Goal: Check status: Check status

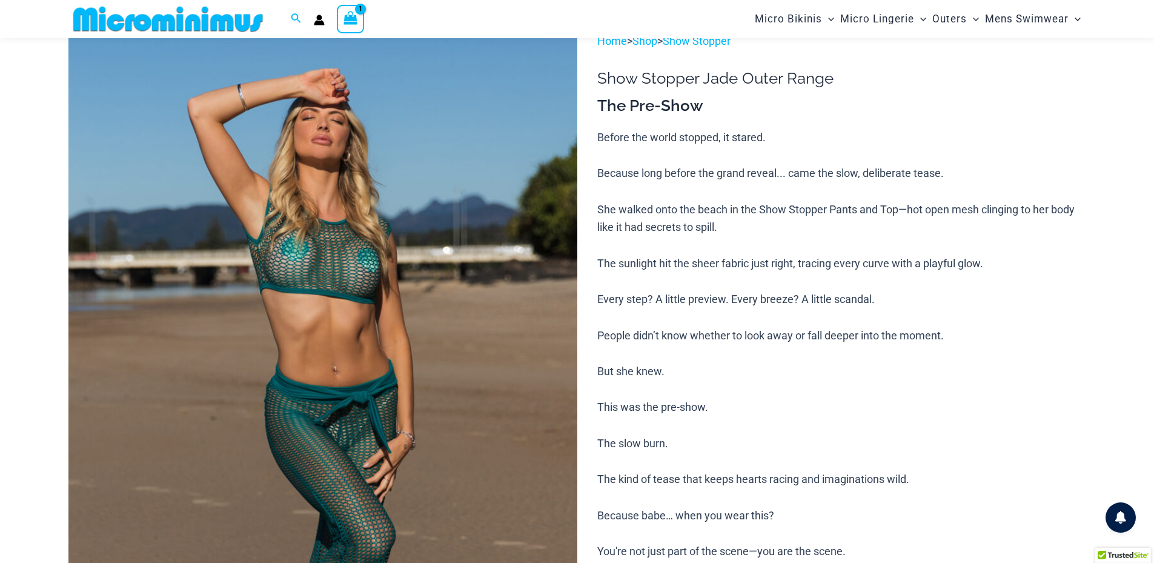
scroll to position [50, 0]
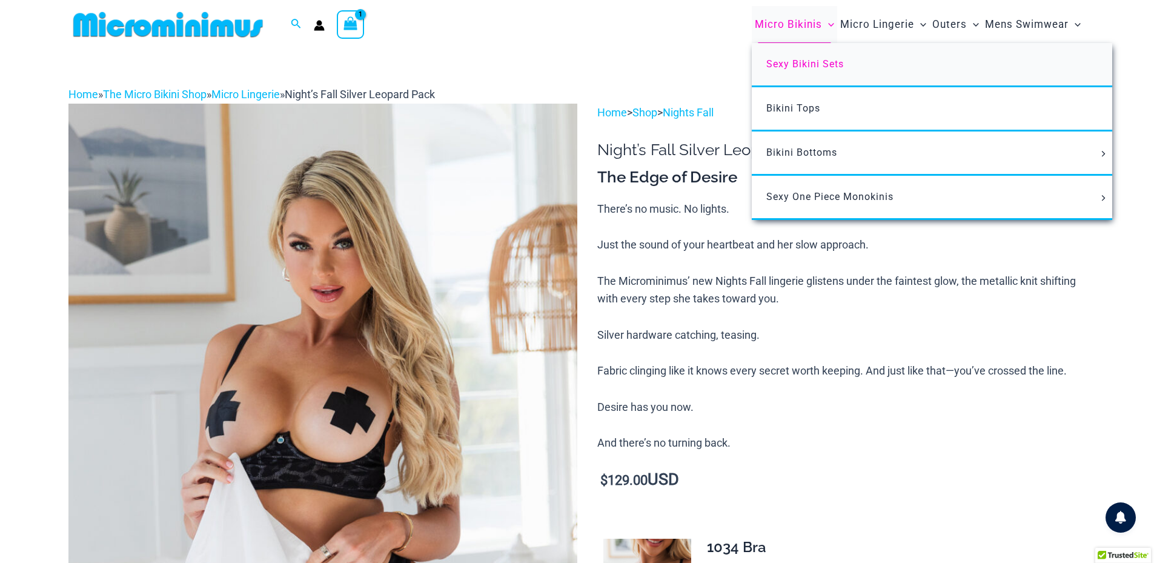
click at [809, 66] on span "Sexy Bikini Sets" at bounding box center [805, 64] width 78 height 12
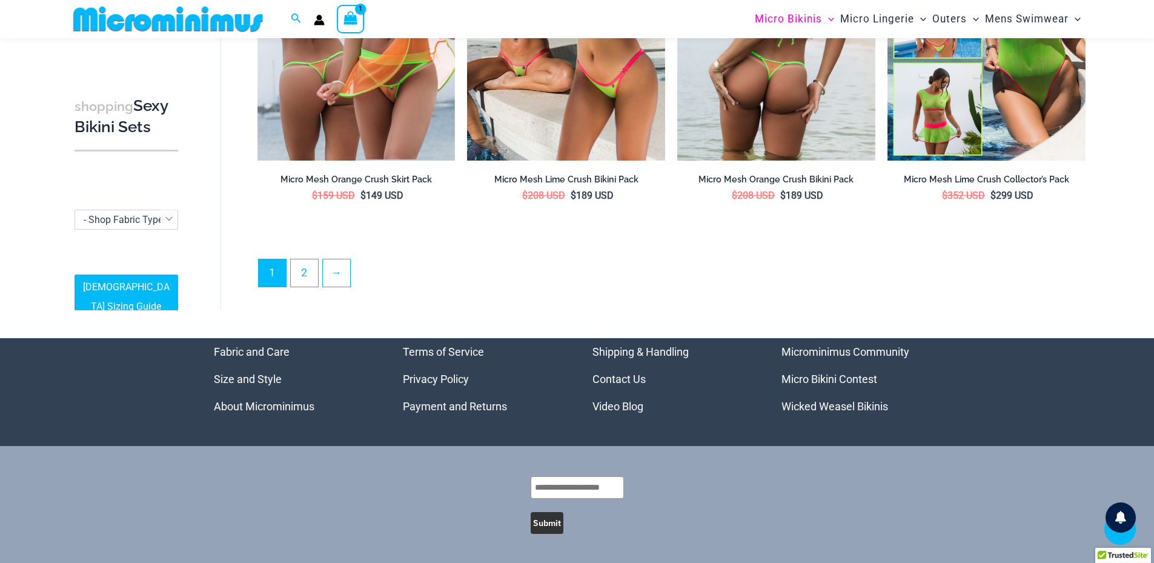
scroll to position [2941, 0]
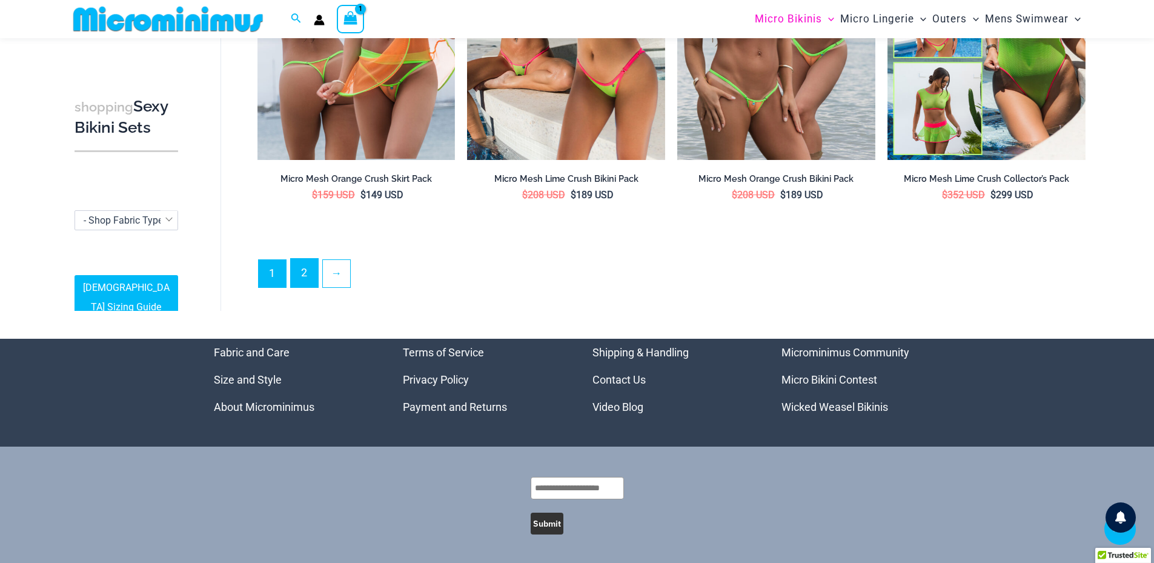
click at [300, 265] on link "2" at bounding box center [304, 273] width 27 height 28
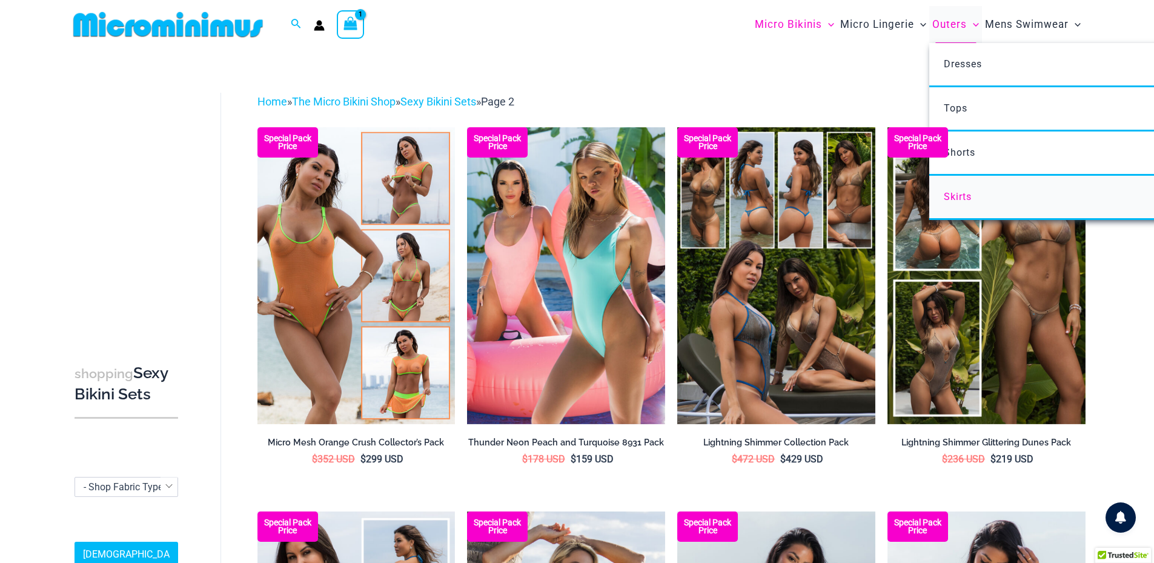
click at [953, 197] on span "Skirts" at bounding box center [958, 197] width 28 height 12
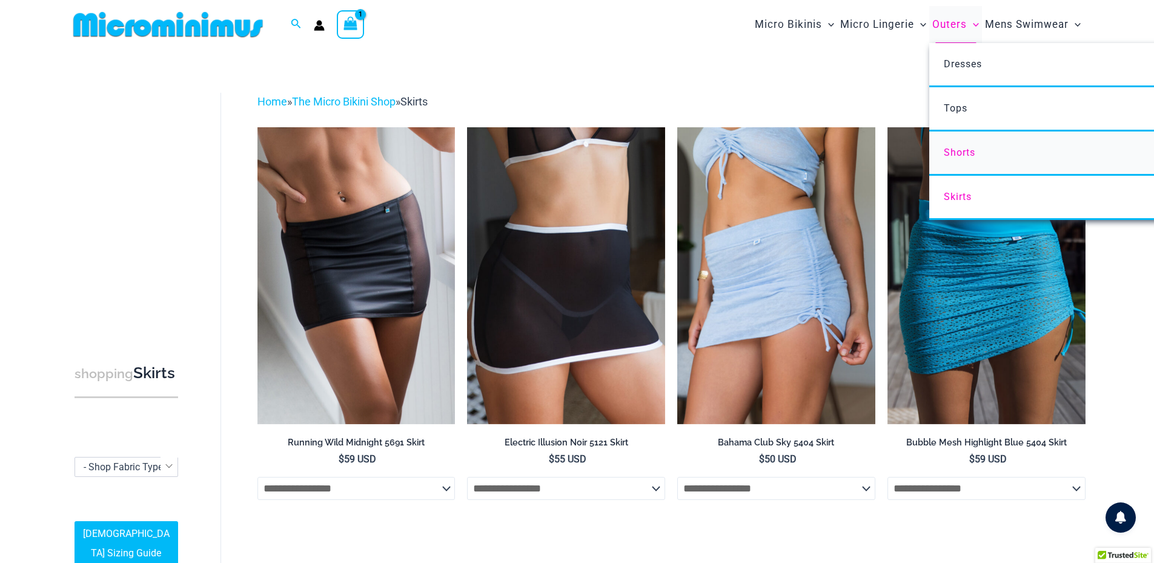
click at [956, 147] on span "Shorts" at bounding box center [959, 153] width 31 height 12
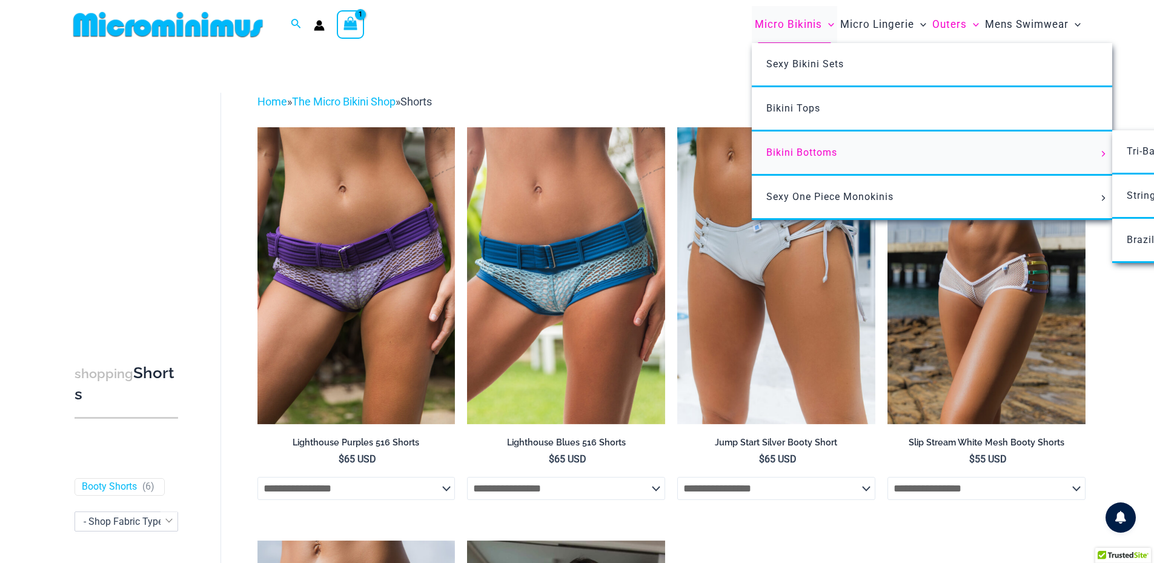
click at [794, 152] on span "Bikini Bottoms" at bounding box center [801, 153] width 71 height 12
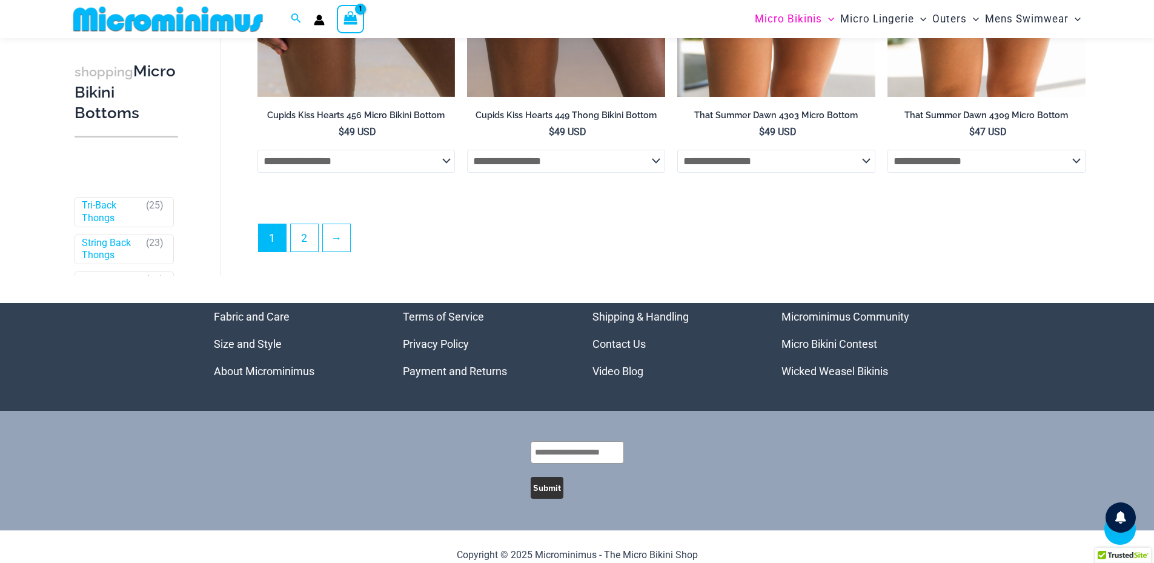
scroll to position [3745, 0]
click at [297, 252] on link "2" at bounding box center [304, 238] width 27 height 28
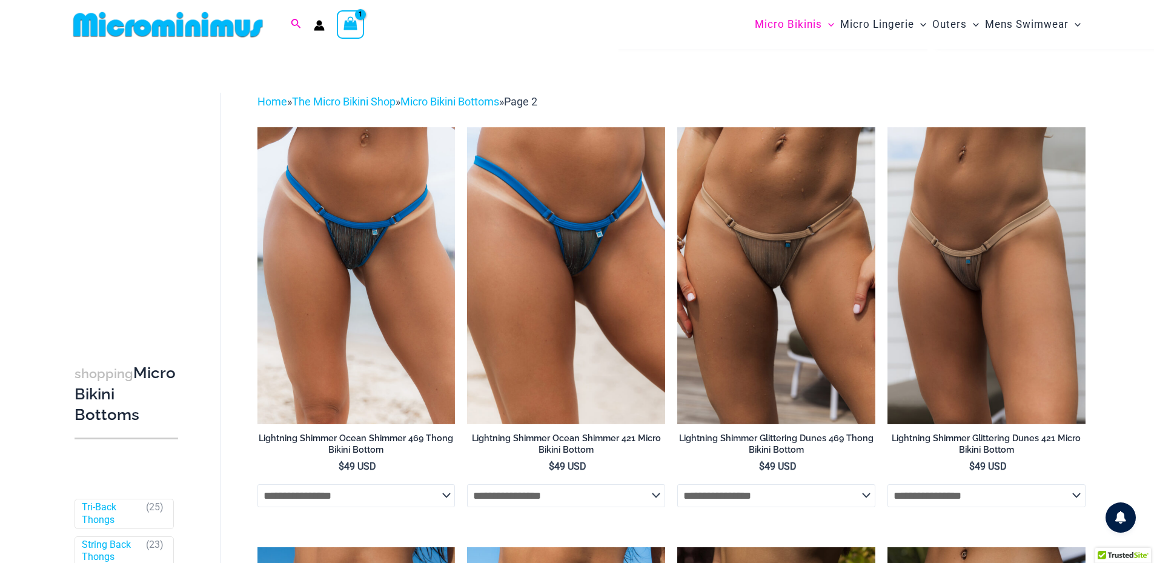
click at [293, 25] on icon "Search icon link" at bounding box center [296, 24] width 10 height 10
type input "***"
click button "Search" at bounding box center [0, 0] width 0 height 0
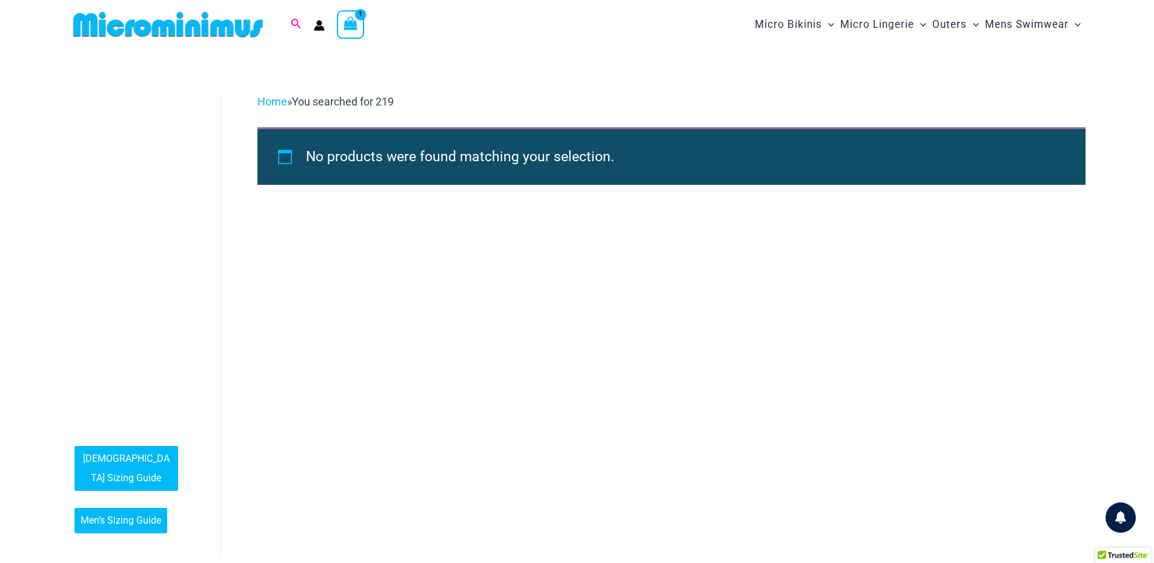
click at [295, 24] on icon "Search icon link" at bounding box center [296, 24] width 10 height 11
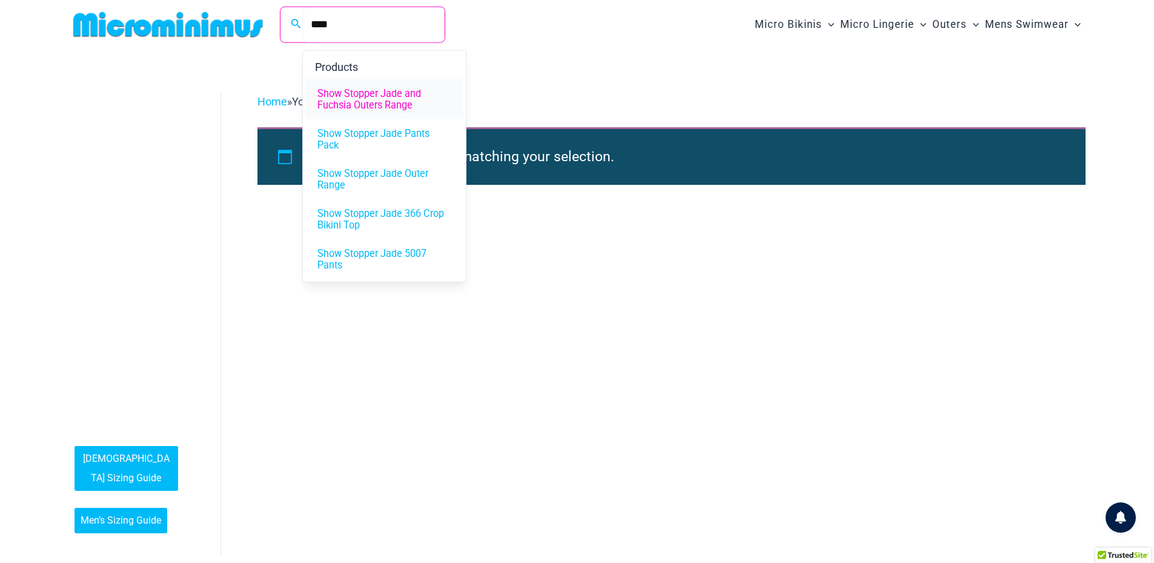
type input "****"
click at [362, 104] on span "Show Stopper Jade and Fuchsia Outers Range" at bounding box center [384, 99] width 134 height 23
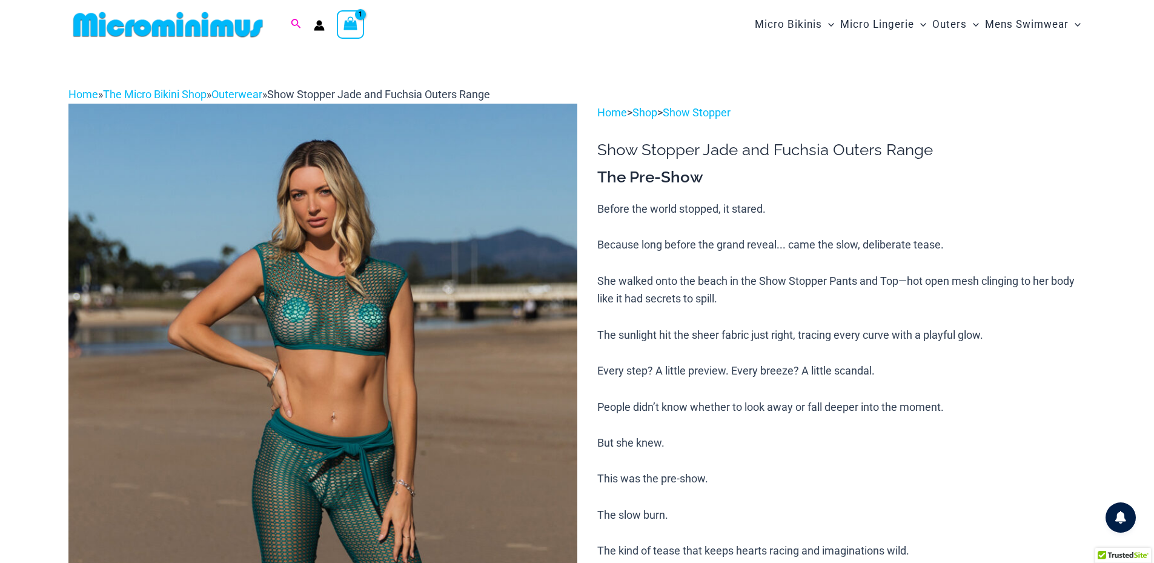
click at [297, 22] on icon "Search icon link" at bounding box center [296, 24] width 10 height 11
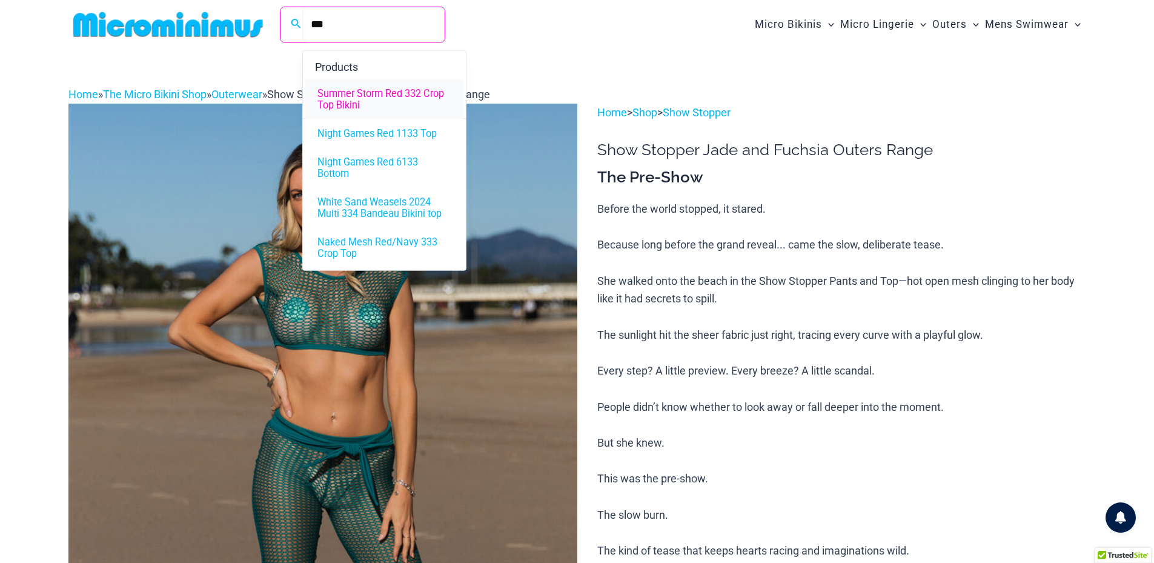
type input "***"
click at [345, 96] on span "Summer Storm Red 332 Crop Top Bikini" at bounding box center [384, 99] width 134 height 23
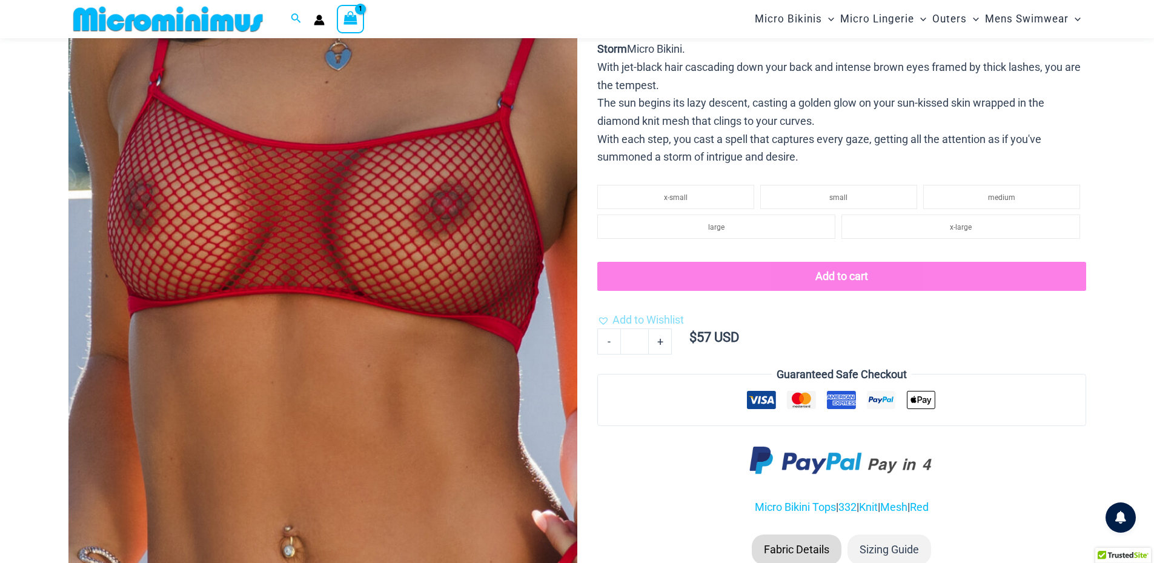
scroll to position [103, 0]
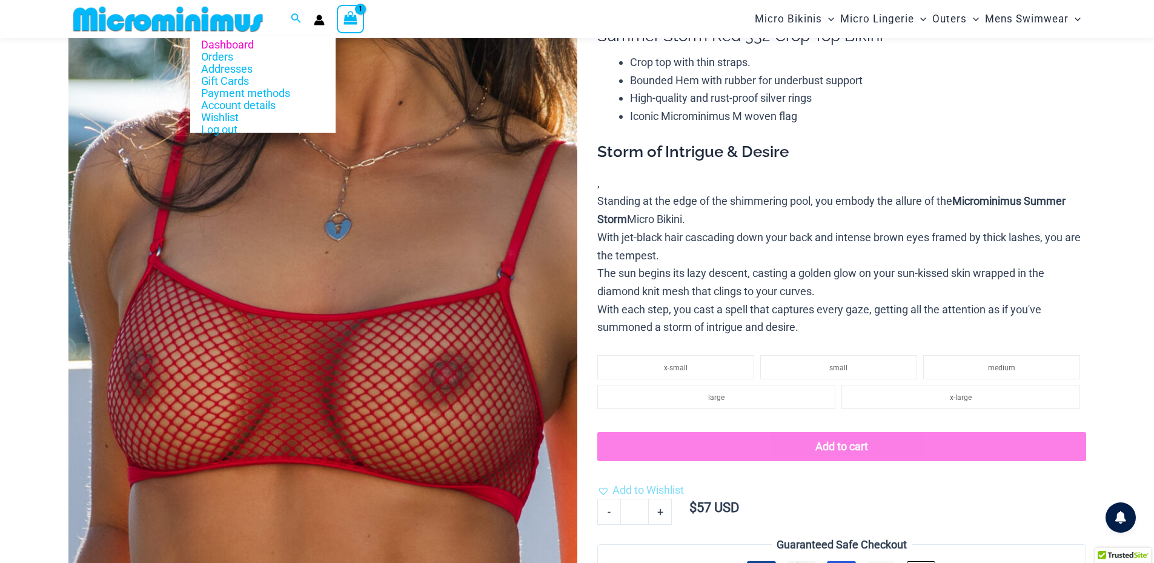
click at [323, 21] on icon "Account icon link" at bounding box center [319, 20] width 11 height 11
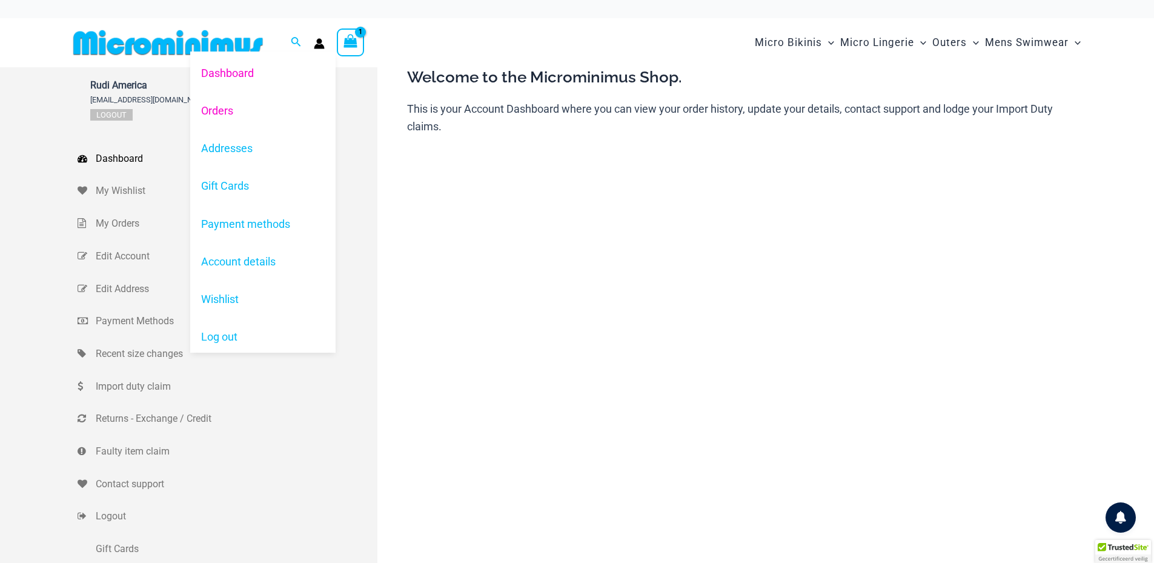
click at [219, 111] on link "Orders" at bounding box center [262, 111] width 145 height 38
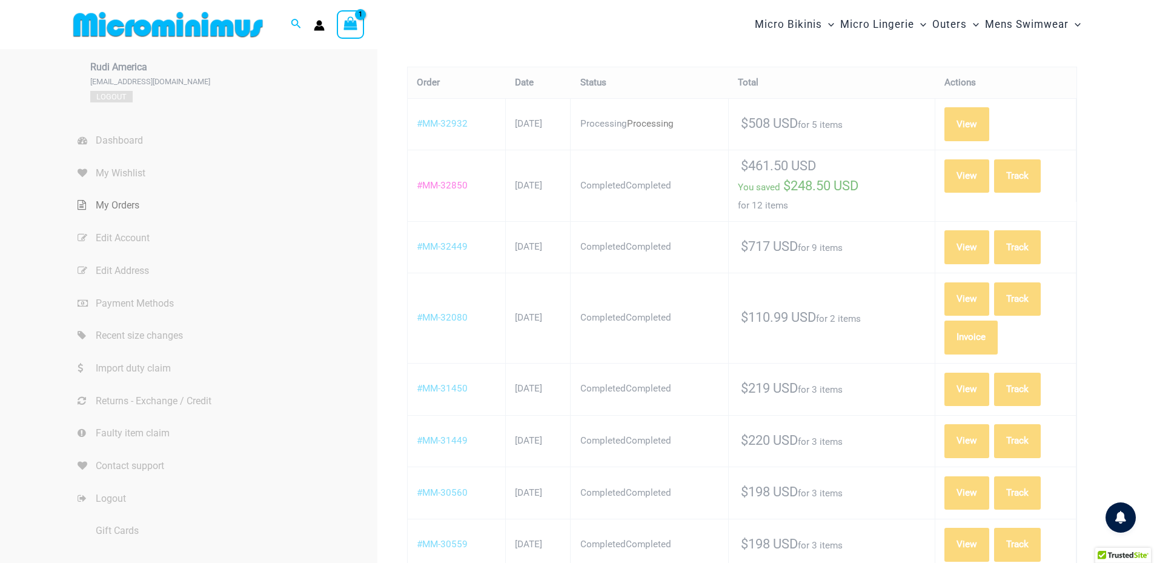
click at [442, 180] on link "#MM-32850" at bounding box center [442, 185] width 51 height 11
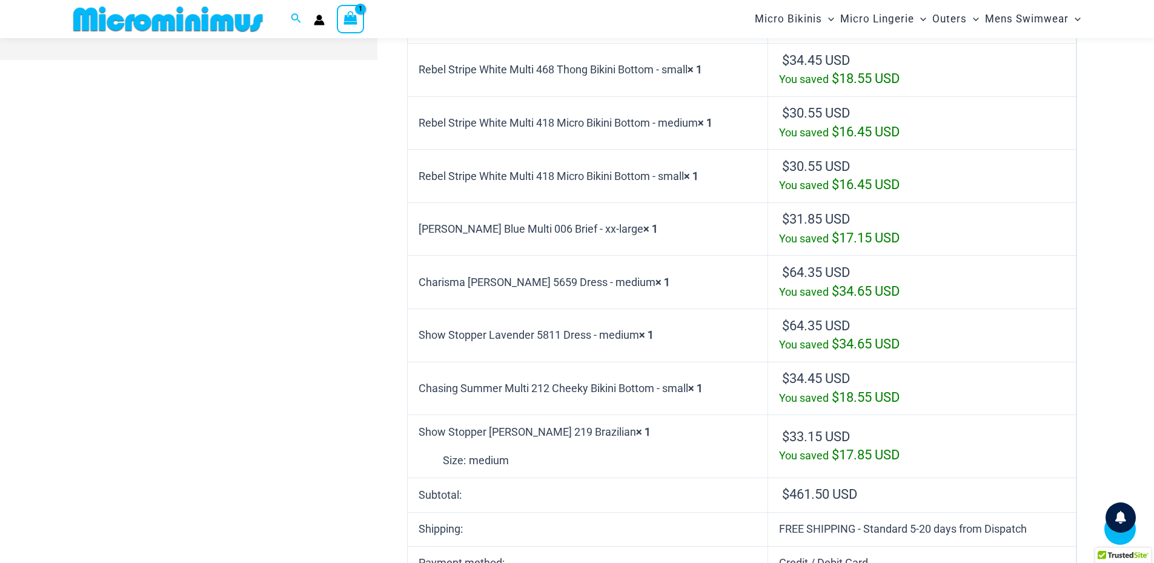
scroll to position [534, 0]
